Goal: Transaction & Acquisition: Purchase product/service

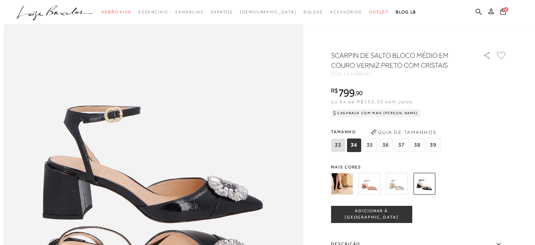
click at [347, 177] on img at bounding box center [342, 184] width 22 height 22
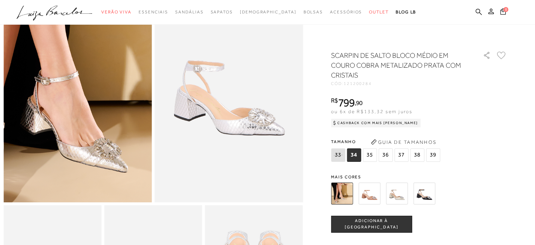
click at [111, 165] on img at bounding box center [43, 19] width 297 height 445
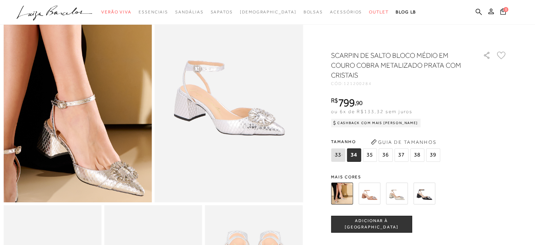
click at [94, 142] on img at bounding box center [60, 42] width 297 height 445
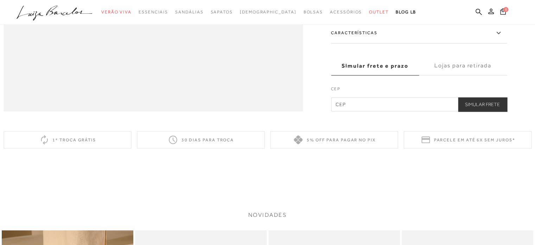
scroll to position [775, 0]
